Goal: Information Seeking & Learning: Learn about a topic

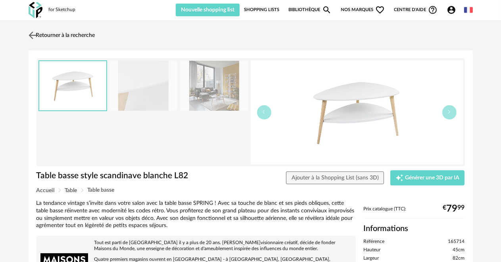
click at [29, 34] on img at bounding box center [33, 35] width 12 height 12
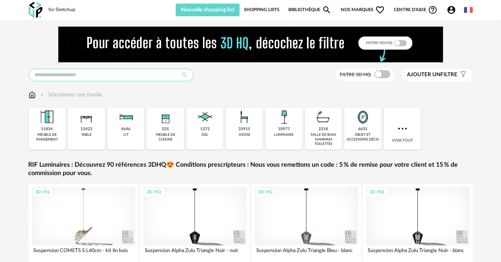
click at [40, 71] on input "text" at bounding box center [111, 75] width 165 height 13
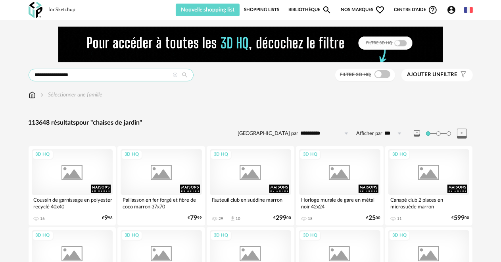
type input "**********"
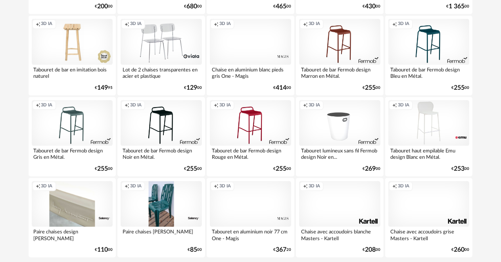
scroll to position [1548, 0]
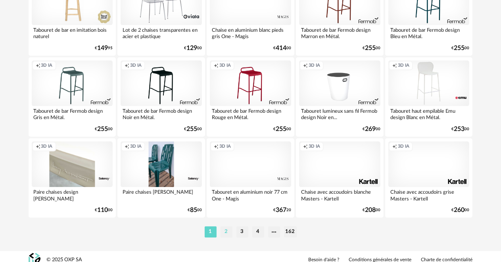
click at [227, 229] on li "2" at bounding box center [227, 231] width 12 height 11
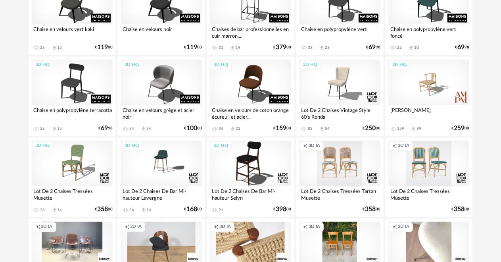
scroll to position [1230, 0]
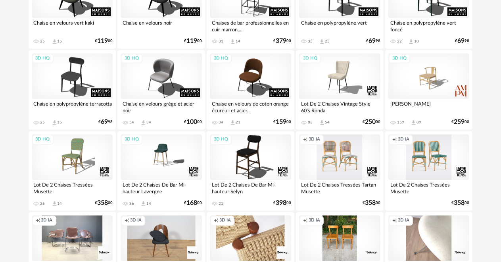
click at [418, 163] on div "Creation icon 3D IA" at bounding box center [429, 158] width 81 height 46
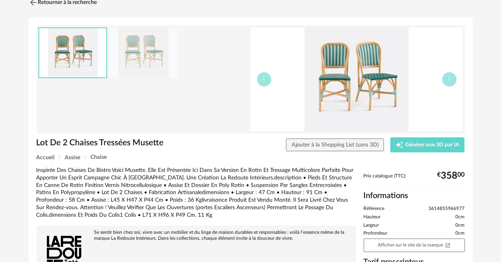
scroll to position [40, 0]
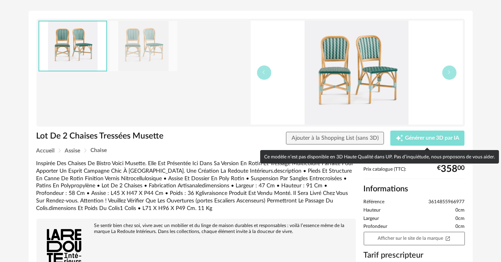
click at [414, 140] on span "Générer une 3D par IA" at bounding box center [432, 138] width 54 height 6
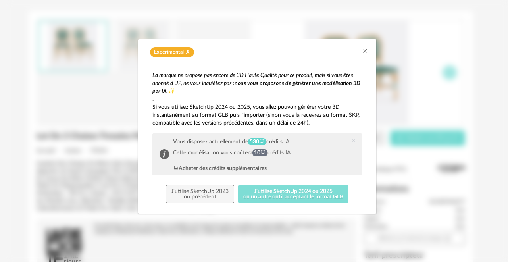
click at [282, 192] on button "J'utilise SketchUp 2024 ou 2025 ou un autre outil acceptant le format GLB" at bounding box center [293, 194] width 111 height 18
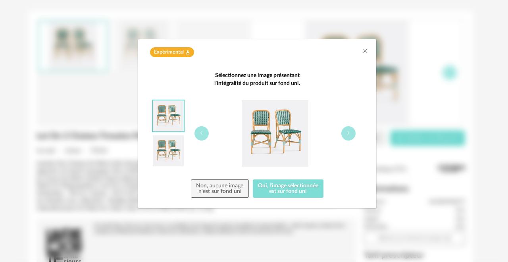
click at [282, 192] on button "Oui, l'image sélectionnée est sur fond uni" at bounding box center [288, 188] width 71 height 18
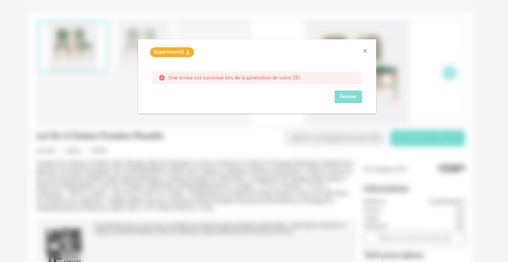
click at [347, 96] on span "Fermer" at bounding box center [348, 97] width 17 height 6
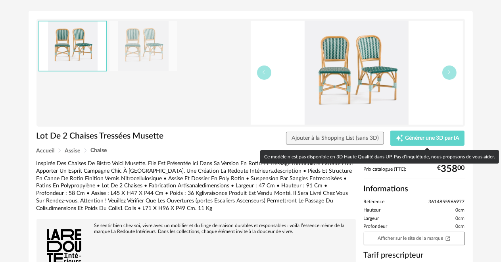
click at [406, 155] on div "Ce modèle n’est pas disponible en 3D Haute Qualité dans UP. Pas d’inquiétude, n…" at bounding box center [379, 156] width 239 height 13
click at [421, 155] on div "Ce modèle n’est pas disponible en 3D Haute Qualité dans UP. Pas d’inquiétude, n…" at bounding box center [379, 156] width 239 height 13
click at [419, 138] on span "Générer une 3D par IA" at bounding box center [432, 138] width 54 height 6
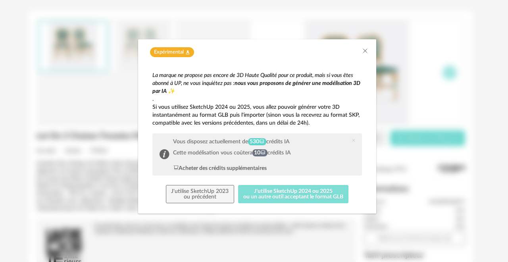
click at [288, 192] on button "J'utilise SketchUp 2024 ou 2025 ou un autre outil acceptant le format GLB" at bounding box center [293, 194] width 111 height 18
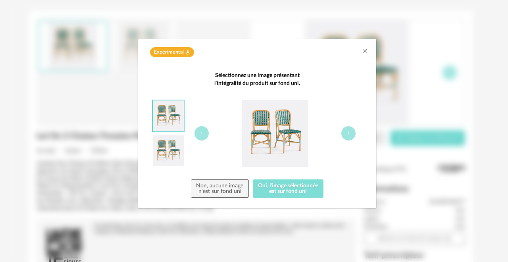
click at [288, 192] on button "Oui, l'image sélectionnée est sur fond uni" at bounding box center [288, 188] width 71 height 18
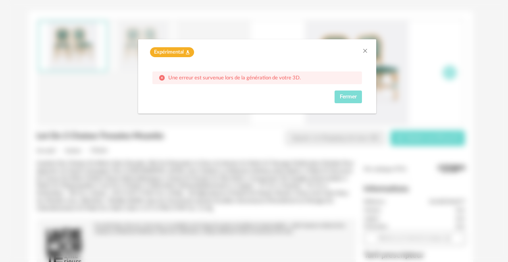
click at [351, 98] on span "Fermer" at bounding box center [348, 97] width 17 height 6
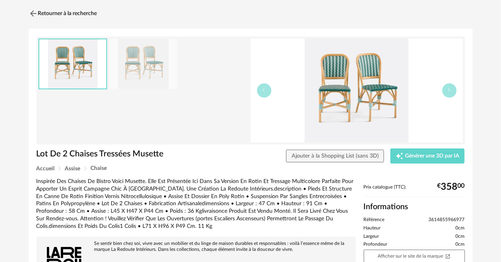
scroll to position [0, 0]
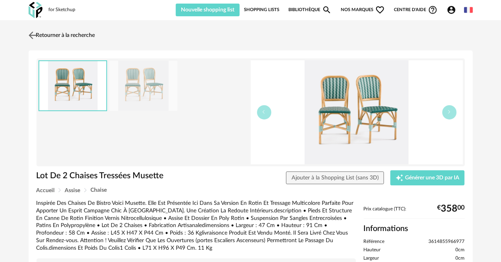
click at [72, 35] on link "Retourner à la recherche" at bounding box center [61, 35] width 69 height 17
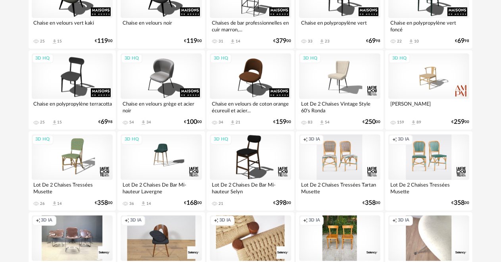
click at [349, 169] on div "Creation icon 3D IA" at bounding box center [339, 158] width 81 height 46
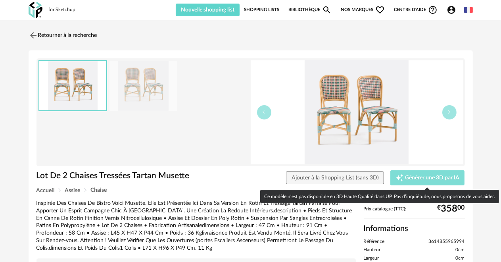
click at [427, 176] on span "Générer une 3D par IA" at bounding box center [432, 178] width 54 height 6
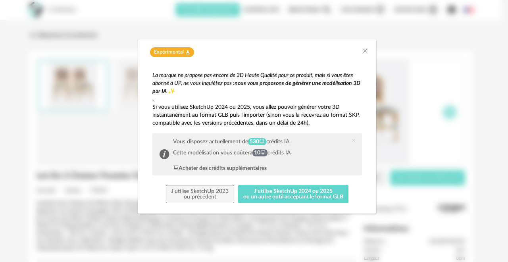
click at [361, 47] on div "Expérimental Flask icon" at bounding box center [257, 52] width 222 height 10
click at [364, 50] on icon "Close" at bounding box center [365, 51] width 6 height 6
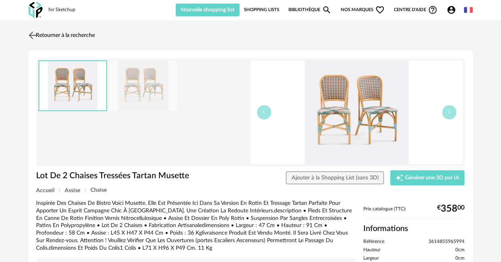
click at [33, 34] on img at bounding box center [33, 35] width 12 height 12
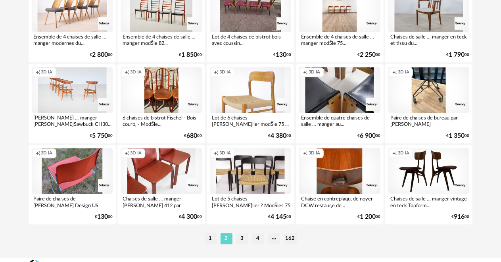
scroll to position [1554, 0]
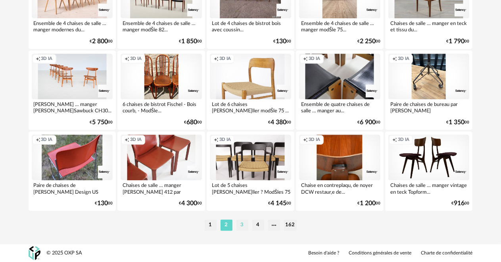
click at [240, 220] on li "3" at bounding box center [243, 224] width 12 height 11
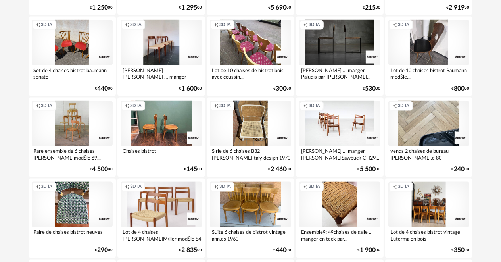
scroll to position [1111, 0]
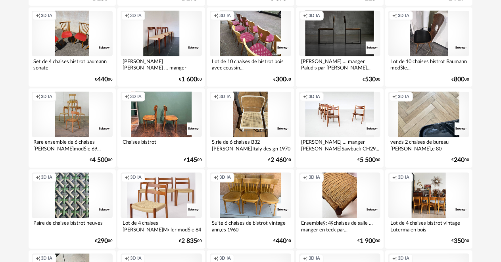
click at [71, 209] on div "Creation icon 3D IA" at bounding box center [72, 196] width 81 height 46
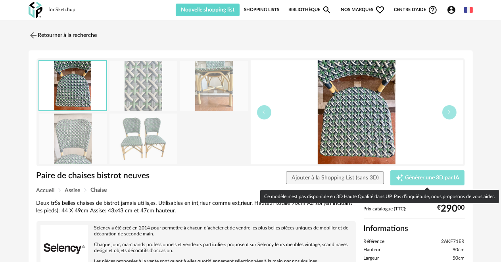
click at [419, 177] on span "Générer une 3D par IA" at bounding box center [432, 178] width 54 height 6
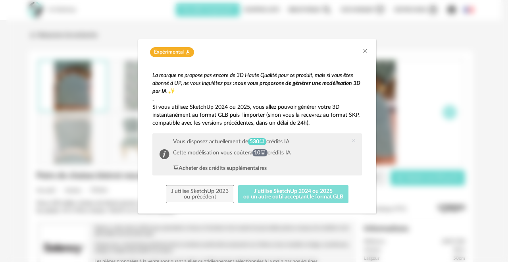
click at [288, 194] on button "J'utilise SketchUp 2024 ou 2025 ou un autre outil acceptant le format GLB" at bounding box center [293, 194] width 111 height 18
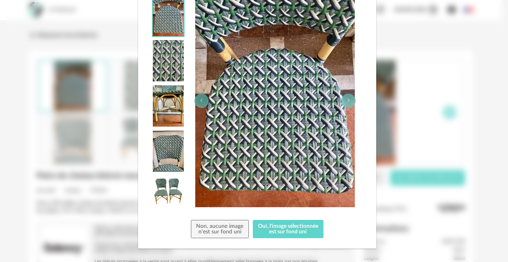
scroll to position [112, 0]
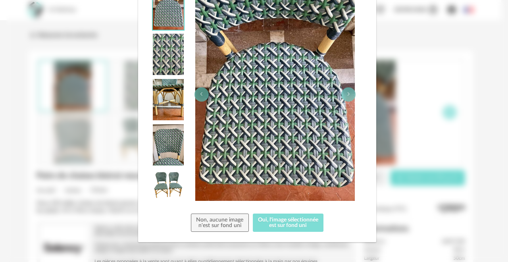
click at [276, 223] on button "Oui, l'image sélectionnée est sur fond uni" at bounding box center [288, 222] width 71 height 18
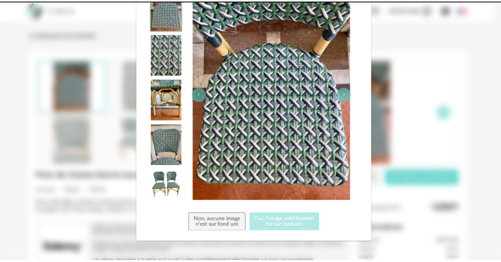
scroll to position [0, 0]
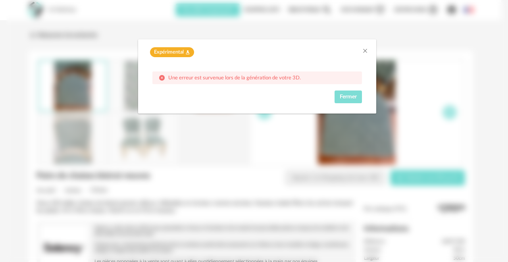
click at [341, 94] on span "Fermer" at bounding box center [348, 97] width 17 height 6
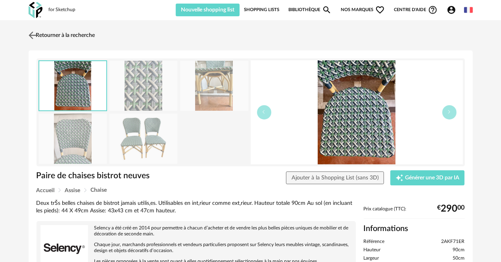
click at [29, 35] on img at bounding box center [33, 35] width 12 height 12
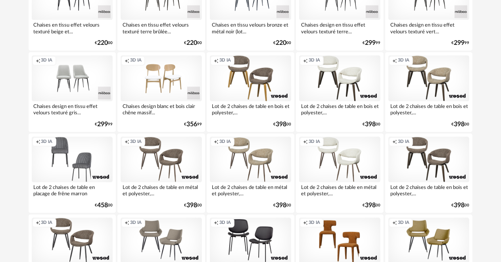
scroll to position [1548, 0]
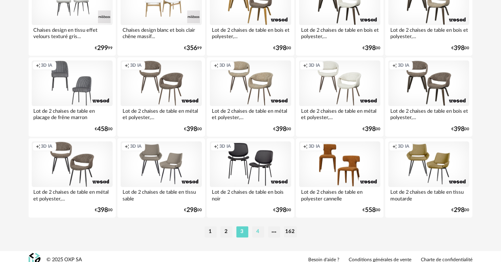
click at [260, 233] on li "4" at bounding box center [258, 231] width 12 height 11
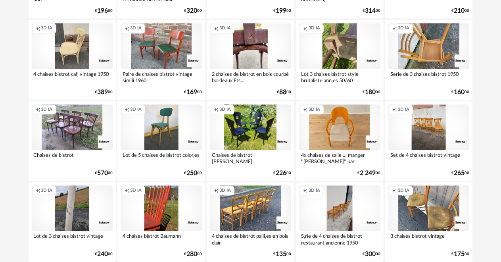
scroll to position [1548, 0]
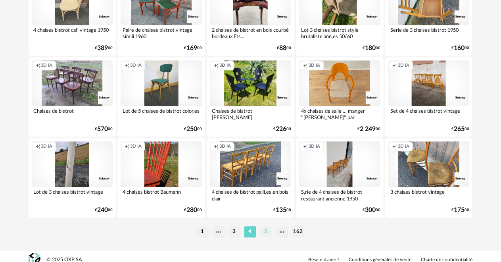
click at [263, 229] on li "5" at bounding box center [266, 231] width 12 height 11
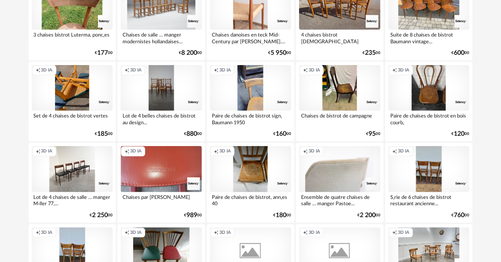
scroll to position [516, 0]
